Goal: Task Accomplishment & Management: Use online tool/utility

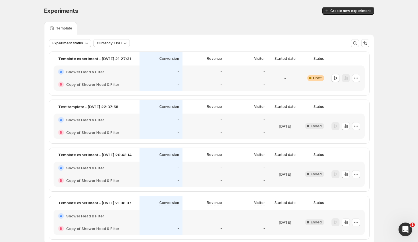
click at [36, 105] on div "Experiments. This page is ready Experiments Create new experiment Template Expe…" at bounding box center [209, 137] width 418 height 275
click at [356, 78] on icon "button" at bounding box center [355, 78] width 1 height 1
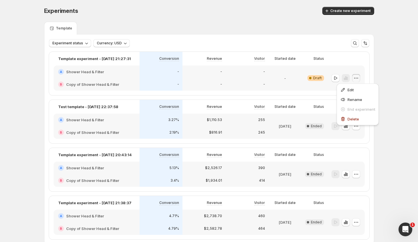
click at [296, 82] on div "-" at bounding box center [284, 78] width 29 height 18
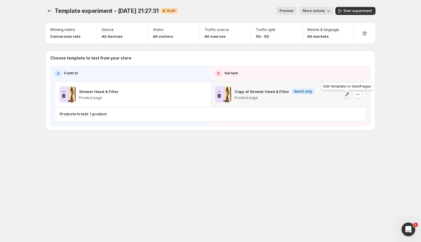
click at [346, 96] on icon "button" at bounding box center [347, 95] width 6 height 6
click at [359, 97] on icon "button" at bounding box center [357, 95] width 6 height 6
click at [223, 144] on div "Template experiment - [DATE] 21:27:31. This page is ready Template experiment -…" at bounding box center [210, 81] width 343 height 162
click at [350, 9] on span "Start experiment" at bounding box center [357, 11] width 29 height 5
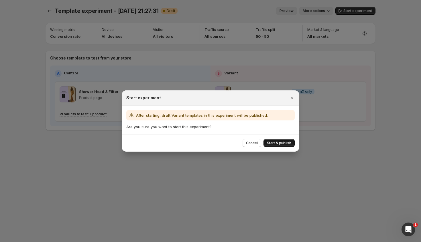
click at [276, 140] on button "Start & publish" at bounding box center [278, 143] width 31 height 8
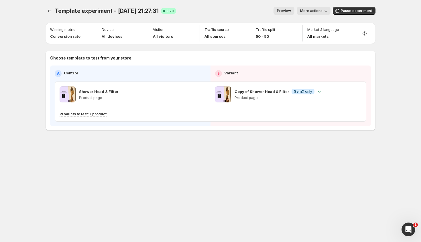
click at [328, 9] on icon "button" at bounding box center [326, 11] width 6 height 6
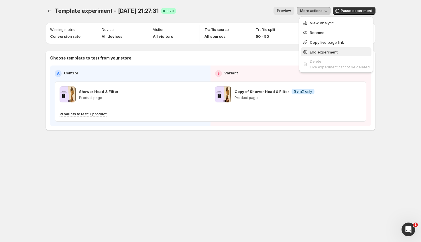
click at [324, 52] on span "End experiment" at bounding box center [324, 52] width 28 height 5
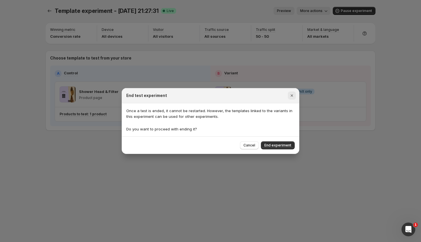
click at [290, 98] on button "Close" at bounding box center [292, 96] width 8 height 8
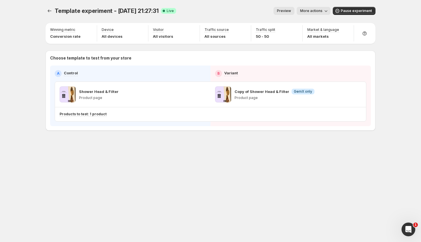
click at [313, 11] on span "More actions" at bounding box center [311, 11] width 22 height 5
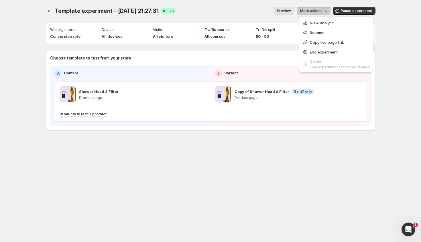
click at [312, 11] on span "More actions" at bounding box center [311, 11] width 22 height 5
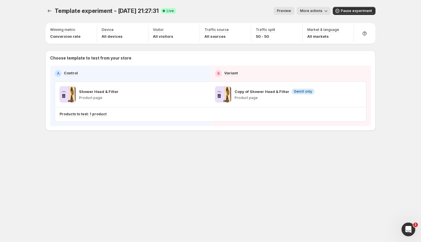
click at [316, 9] on span "More actions" at bounding box center [311, 11] width 22 height 5
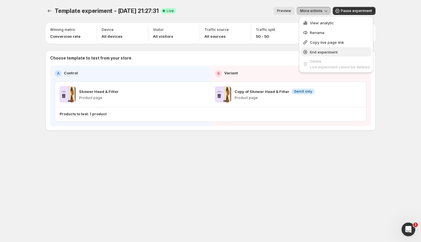
click at [322, 54] on span "End experiment" at bounding box center [340, 52] width 60 height 6
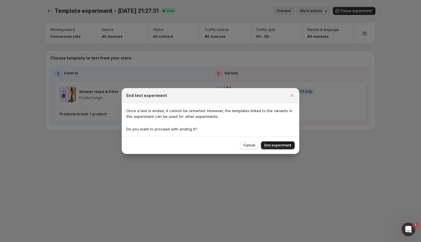
click at [282, 143] on button "End experiment" at bounding box center [278, 145] width 34 height 8
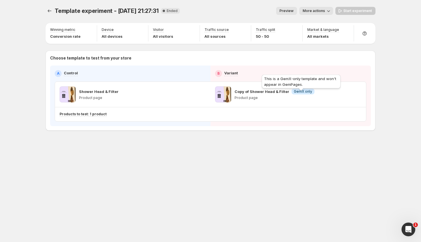
click at [302, 94] on span "GemX only" at bounding box center [303, 91] width 18 height 5
click at [256, 94] on p "Copy of Shower Head & Filter" at bounding box center [261, 92] width 55 height 6
click at [50, 9] on icon "Experiments" at bounding box center [50, 11] width 6 height 6
